Goal: Task Accomplishment & Management: Use online tool/utility

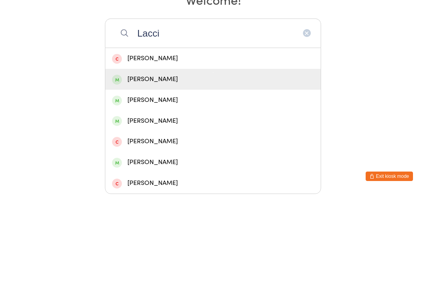
type input "Lacci"
click at [223, 170] on div "[PERSON_NAME]" at bounding box center [213, 175] width 202 height 11
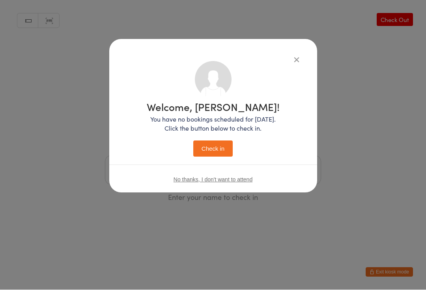
click at [217, 146] on button "Check in" at bounding box center [212, 149] width 39 height 16
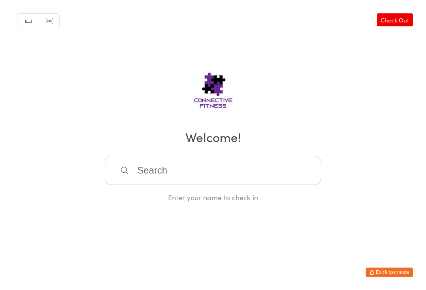
click at [165, 173] on input "search" at bounding box center [213, 170] width 216 height 29
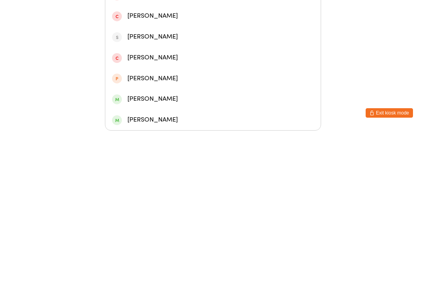
type input "[PERSON_NAME]"
click at [173, 103] on div "[PERSON_NAME]" at bounding box center [212, 113] width 215 height 21
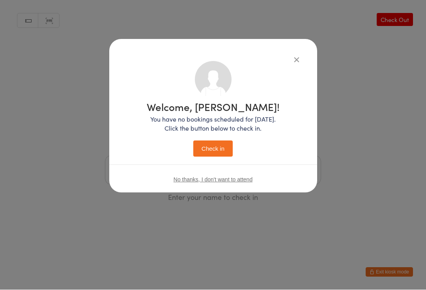
click at [201, 147] on button "Check in" at bounding box center [212, 149] width 39 height 16
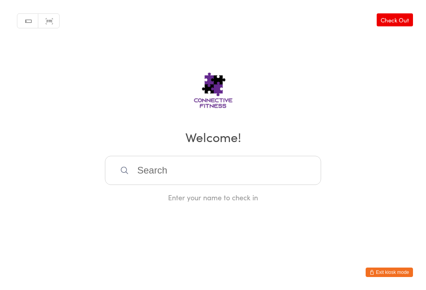
click at [141, 173] on input "search" at bounding box center [213, 170] width 216 height 29
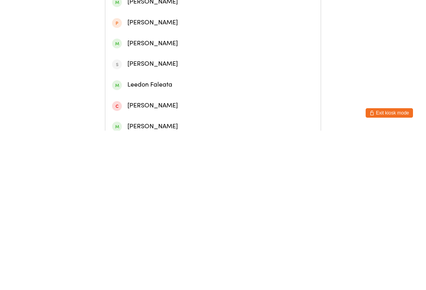
type input "[PERSON_NAME]"
click at [164, 39] on div "[PERSON_NAME]" at bounding box center [213, 36] width 202 height 11
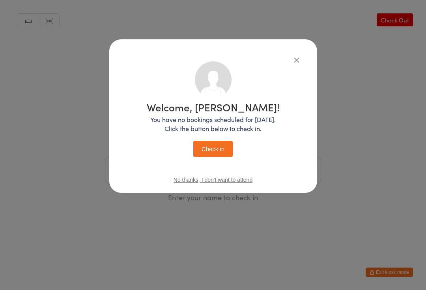
click at [217, 148] on button "Check in" at bounding box center [212, 149] width 39 height 16
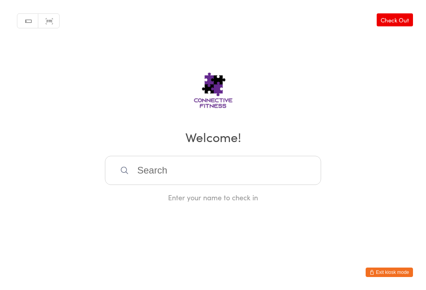
click at [152, 176] on input "search" at bounding box center [213, 170] width 216 height 29
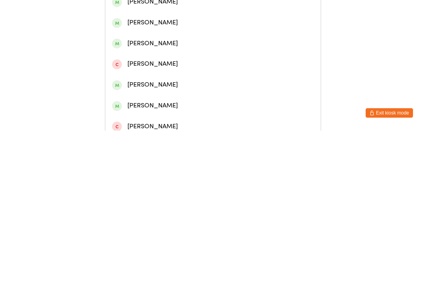
type input "[PERSON_NAME]"
click at [132, 81] on div "[PERSON_NAME]" at bounding box center [213, 78] width 202 height 11
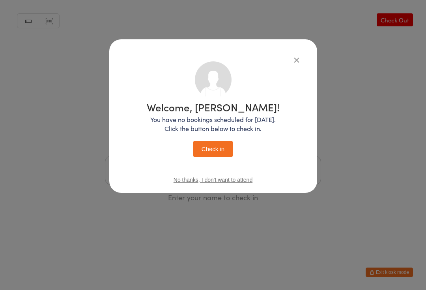
click at [207, 151] on button "Check in" at bounding box center [212, 149] width 39 height 16
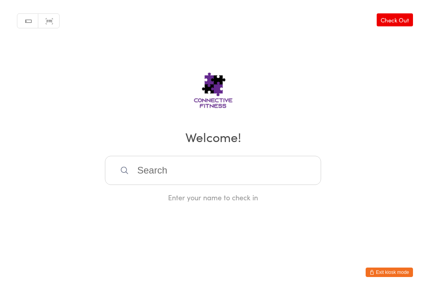
click at [194, 163] on input "search" at bounding box center [213, 170] width 216 height 29
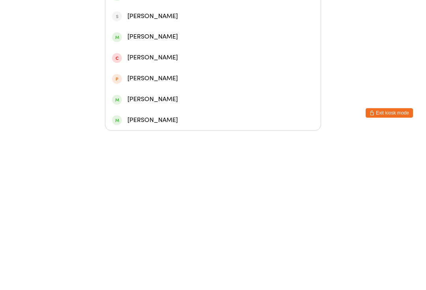
type input "Kri"
click at [152, 129] on div "[PERSON_NAME]" at bounding box center [213, 134] width 202 height 11
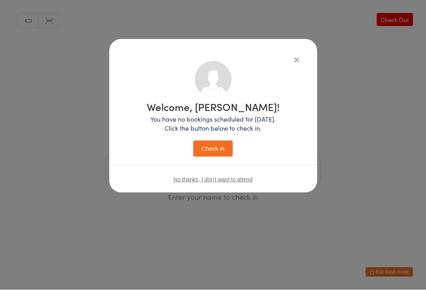
click at [215, 147] on button "Check in" at bounding box center [212, 149] width 39 height 16
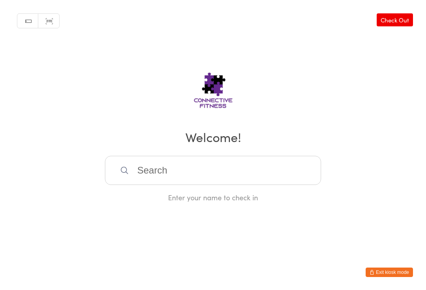
click at [296, 184] on input "search" at bounding box center [213, 170] width 216 height 29
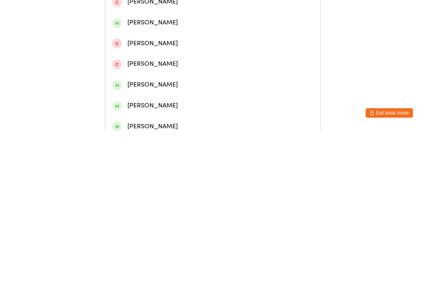
type input "[PERSON_NAME]"
click at [177, 58] on div "[PERSON_NAME]" at bounding box center [213, 57] width 202 height 11
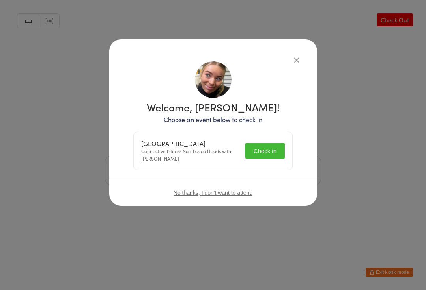
click at [273, 152] on button "Check in" at bounding box center [264, 151] width 39 height 16
